Goal: Information Seeking & Learning: Learn about a topic

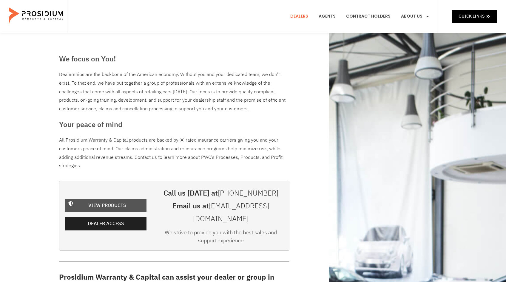
click at [100, 202] on span "View Products" at bounding box center [107, 206] width 38 height 9
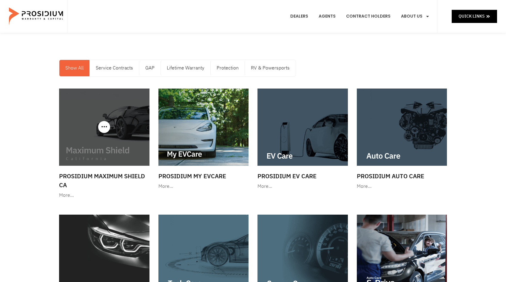
click at [100, 134] on img at bounding box center [104, 127] width 90 height 77
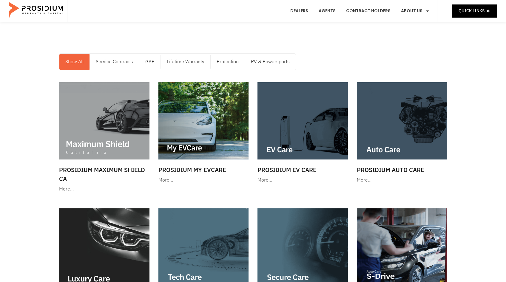
scroll to position [7, 0]
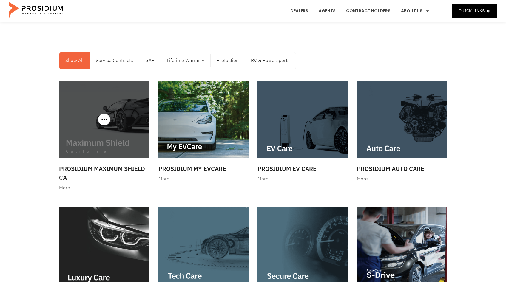
click at [70, 187] on div "More…" at bounding box center [104, 188] width 90 height 9
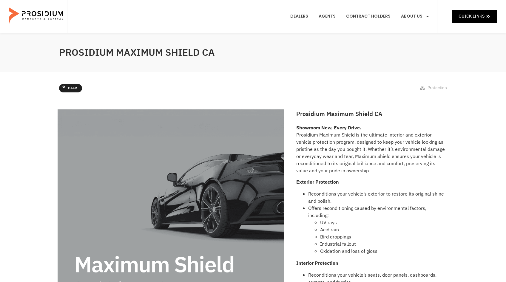
click at [64, 87] on icon at bounding box center [64, 87] width 4 height 4
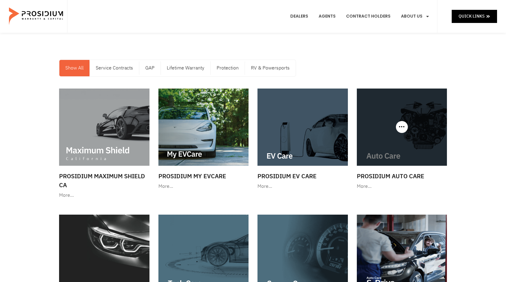
click at [386, 136] on img at bounding box center [402, 127] width 90 height 77
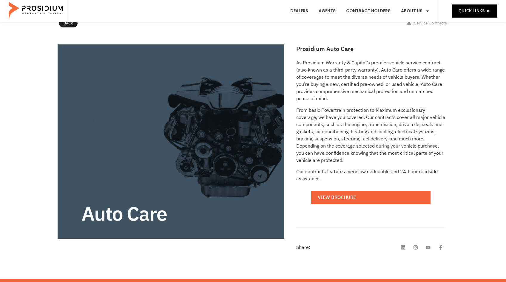
scroll to position [74, 0]
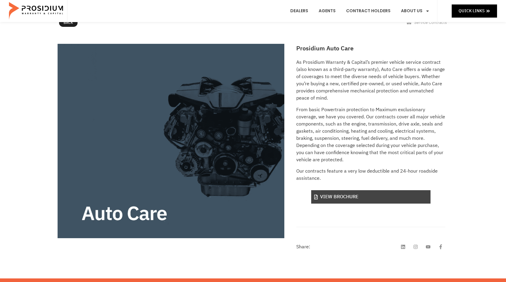
click at [342, 196] on link "View Brochure" at bounding box center [370, 196] width 119 height 13
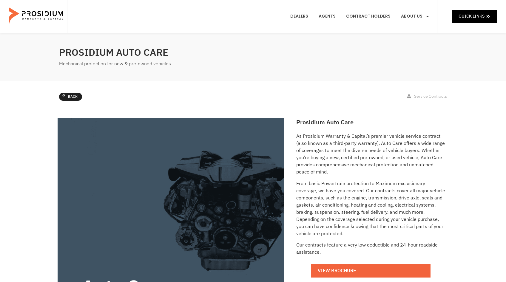
scroll to position [0, 0]
click at [70, 97] on span "Back" at bounding box center [73, 97] width 10 height 7
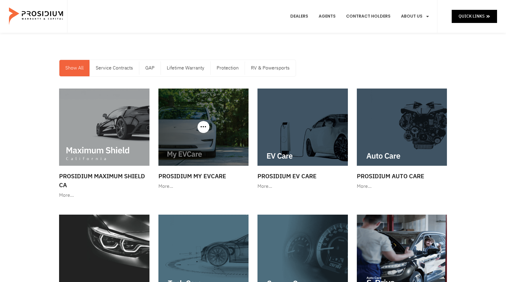
click at [196, 144] on img at bounding box center [204, 127] width 90 height 77
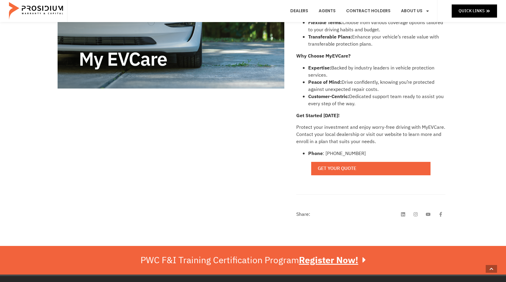
scroll to position [216, 0]
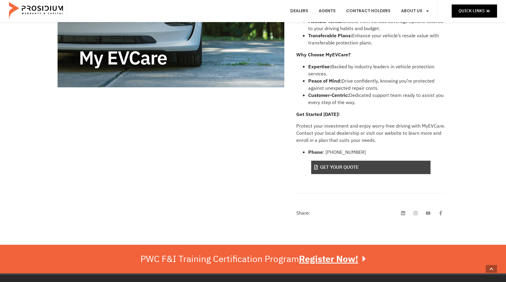
click at [341, 166] on link "Get Your Quote" at bounding box center [370, 167] width 119 height 13
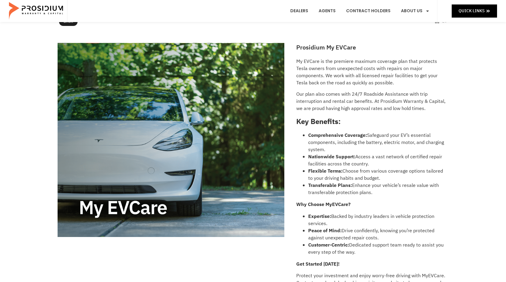
scroll to position [63, 0]
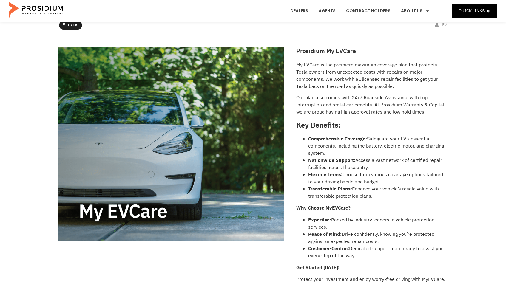
click at [68, 25] on span "Back" at bounding box center [73, 25] width 10 height 7
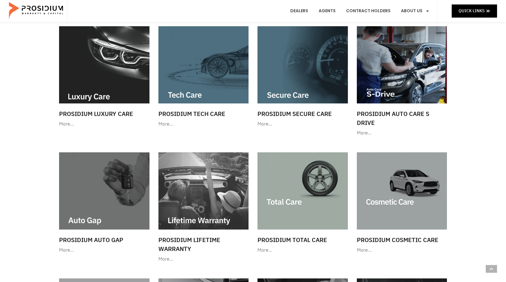
scroll to position [193, 0]
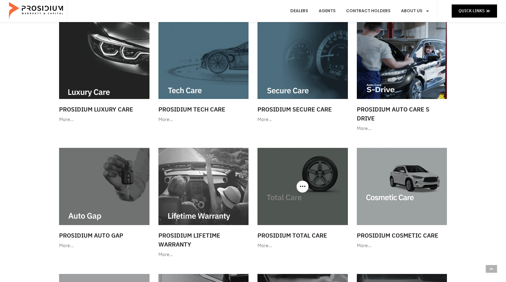
click at [309, 214] on img at bounding box center [303, 186] width 90 height 77
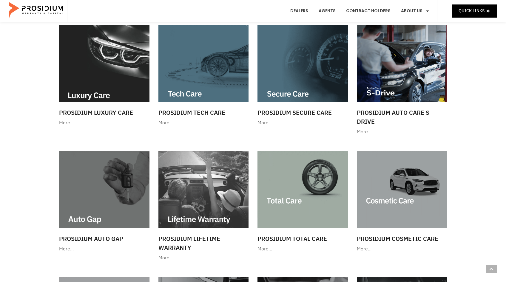
scroll to position [204, 0]
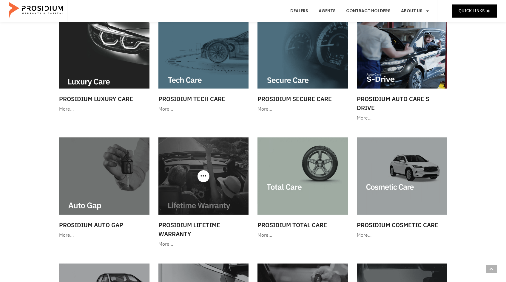
click at [207, 188] on img at bounding box center [204, 176] width 90 height 77
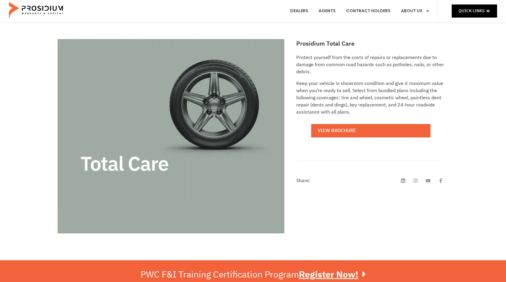
scroll to position [81, 0]
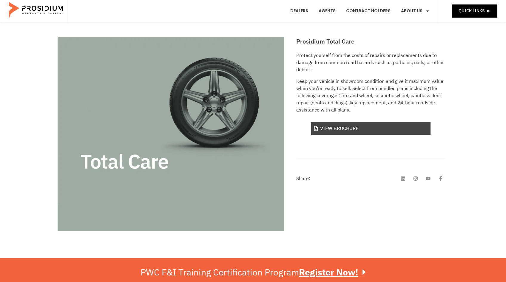
click at [342, 129] on link "View Brochure" at bounding box center [370, 128] width 119 height 13
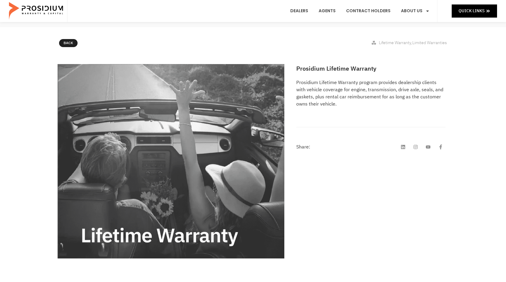
scroll to position [56, 0]
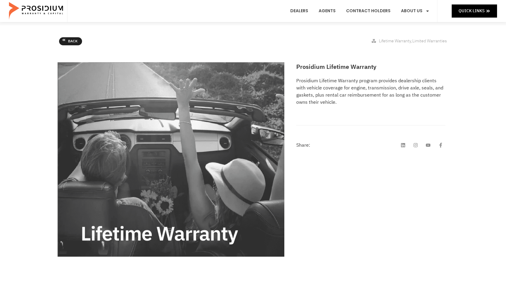
click at [68, 39] on link "Back" at bounding box center [70, 41] width 23 height 8
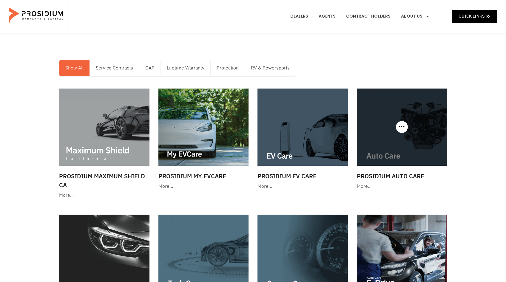
click at [416, 147] on img at bounding box center [402, 127] width 90 height 77
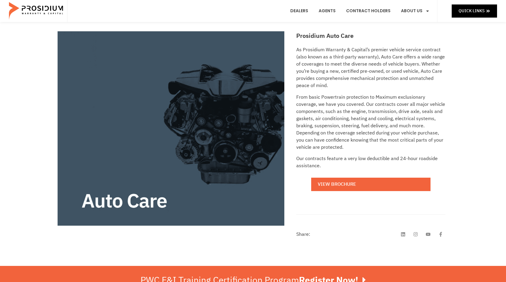
scroll to position [88, 0]
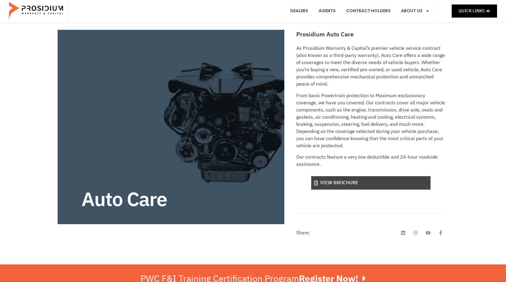
click at [335, 182] on link "View Brochure" at bounding box center [370, 182] width 119 height 13
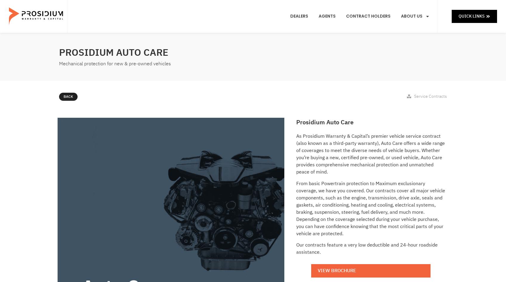
scroll to position [0, 0]
click at [71, 96] on span "Back" at bounding box center [69, 97] width 10 height 7
